Goal: Task Accomplishment & Management: Manage account settings

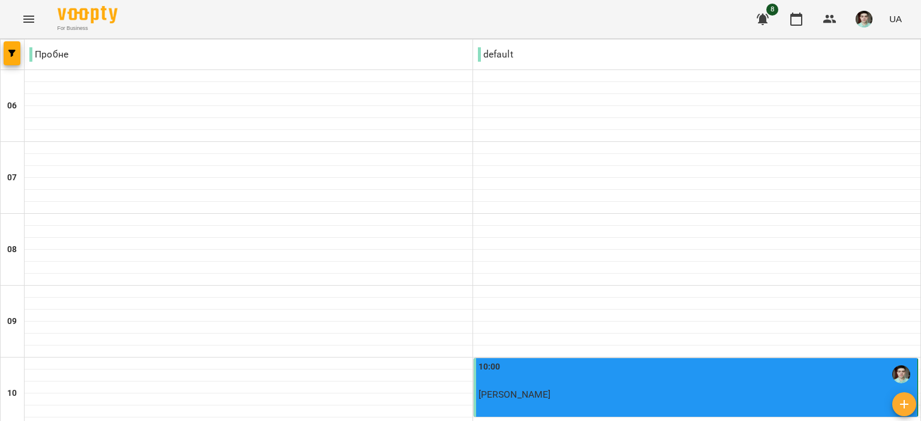
scroll to position [240, 0]
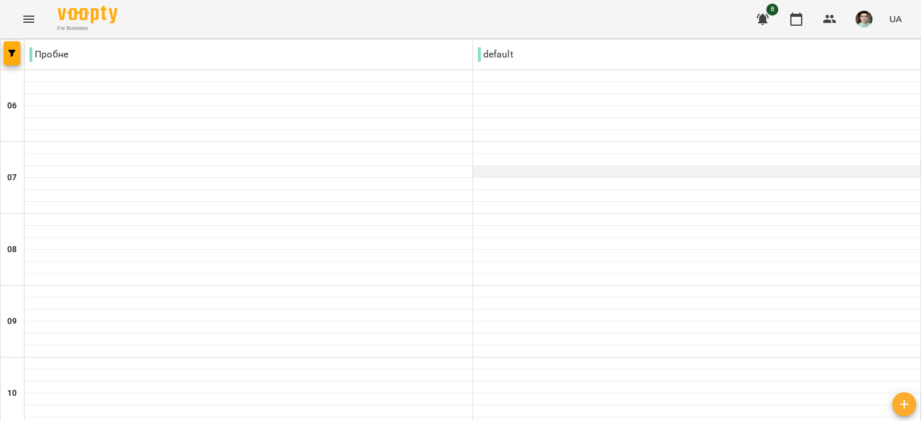
scroll to position [950, 0]
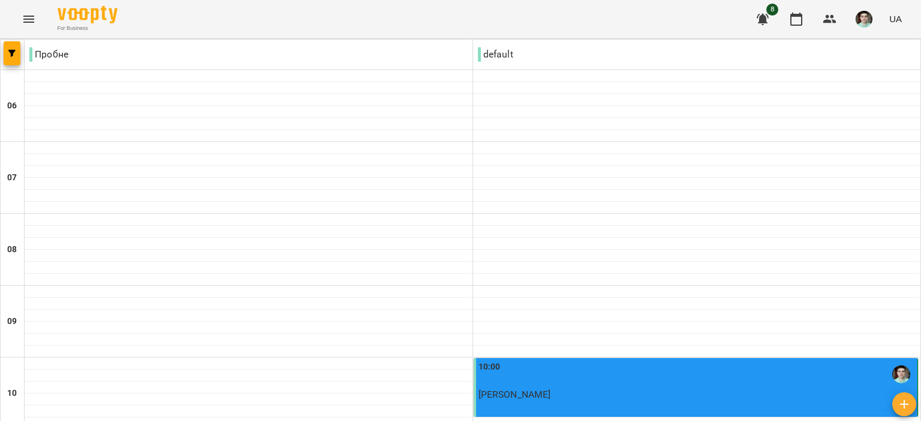
scroll to position [360, 0]
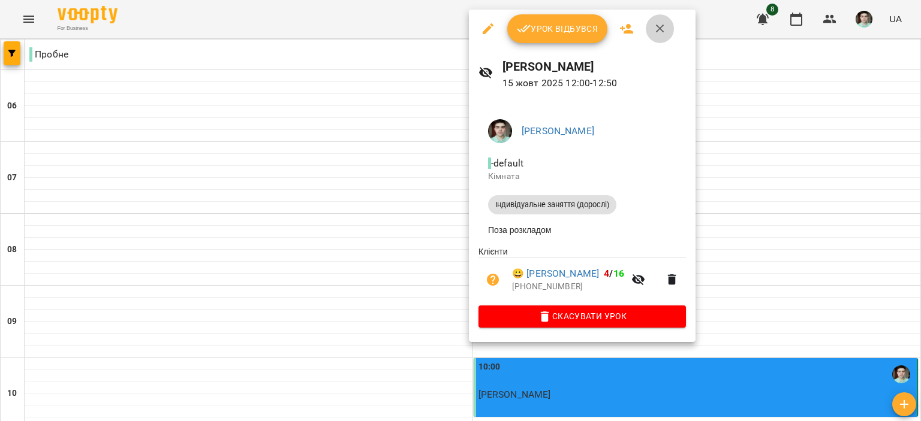
click at [653, 24] on icon "button" at bounding box center [660, 29] width 14 height 14
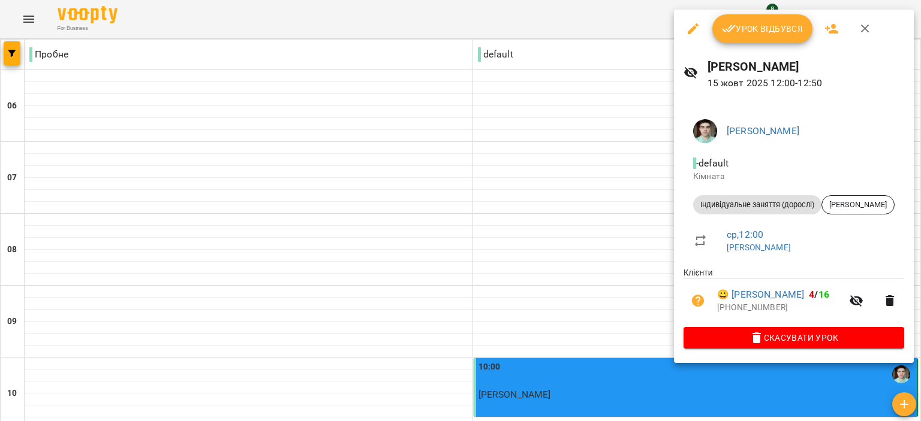
click at [757, 28] on span "Урок відбувся" at bounding box center [763, 29] width 82 height 14
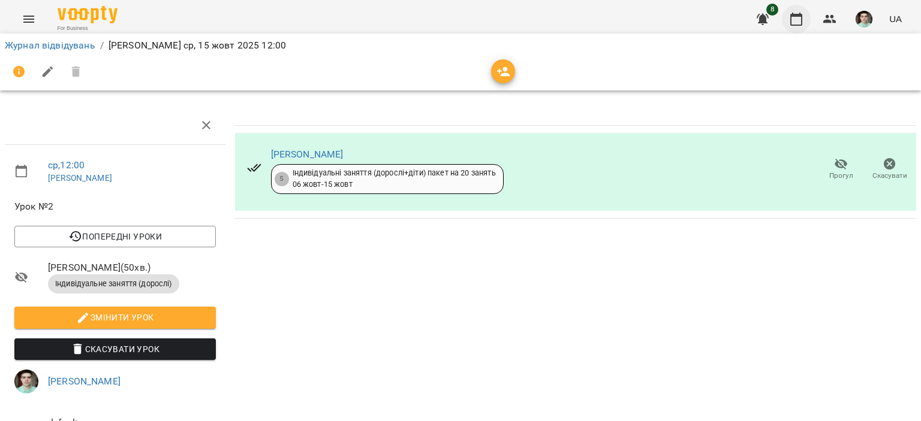
click at [801, 19] on icon "button" at bounding box center [796, 19] width 12 height 13
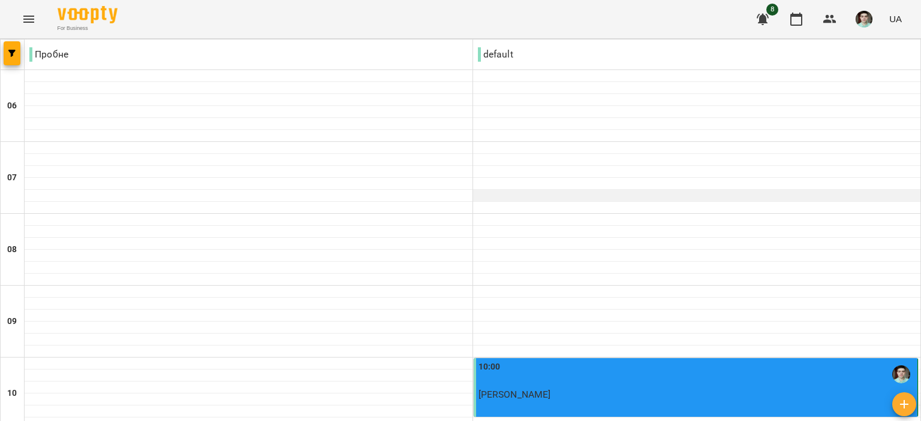
scroll to position [539, 0]
